Goal: Task Accomplishment & Management: Manage account settings

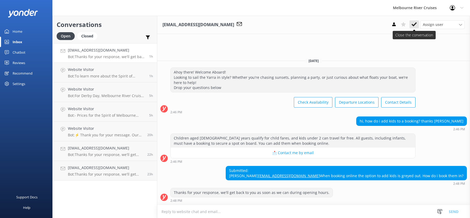
click at [413, 23] on icon at bounding box center [413, 24] width 5 height 5
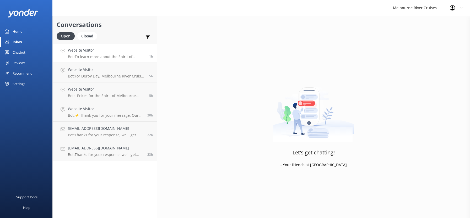
click at [84, 53] on h4 "Website Visitor" at bounding box center [106, 50] width 77 height 6
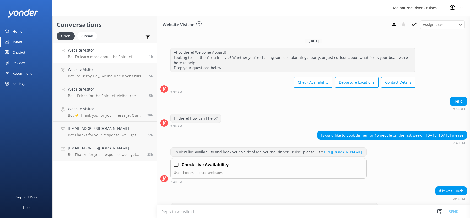
scroll to position [25, 0]
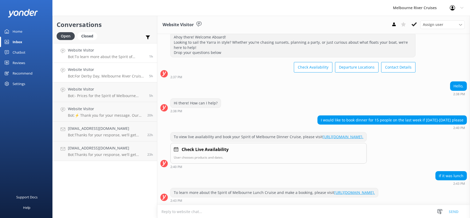
click at [86, 75] on p "Bot: For Derby Day, Melbourne River Cruises offers a Water Taxi service that pr…" at bounding box center [106, 76] width 77 height 5
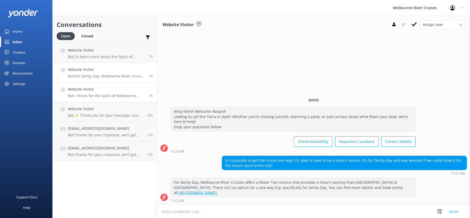
click at [84, 94] on p "Bot: - Prices for the Spirit of Melbourne Dinner Cruise start from $195 for adu…" at bounding box center [106, 96] width 77 height 5
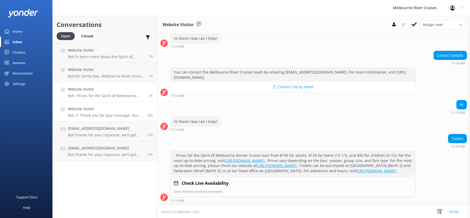
scroll to position [90, 0]
click at [94, 114] on p "Bot: ⚡ Thank you for your message. Our office hours are Mon - Fri 9.30am - 5pm.…" at bounding box center [105, 115] width 75 height 5
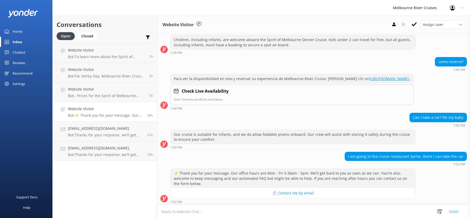
scroll to position [85, 0]
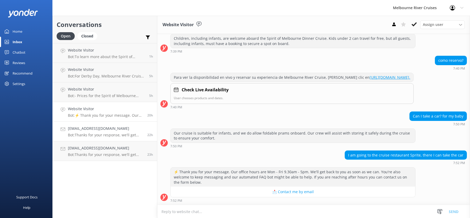
click at [97, 131] on h4 "[EMAIL_ADDRESS][DOMAIN_NAME]" at bounding box center [105, 129] width 75 height 6
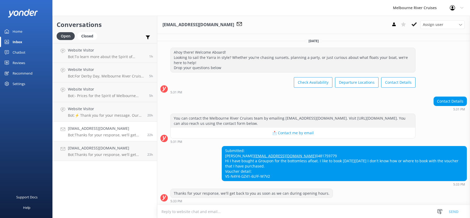
scroll to position [11, 0]
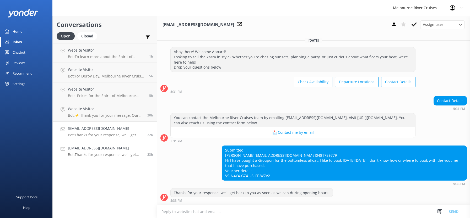
click at [89, 151] on h4 "[EMAIL_ADDRESS][DOMAIN_NAME]" at bounding box center [105, 148] width 75 height 6
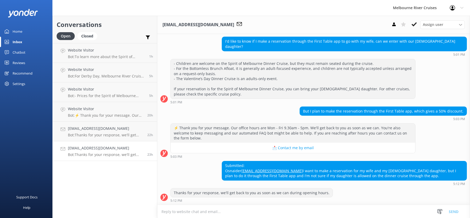
scroll to position [126, 0]
